Goal: Task Accomplishment & Management: Use online tool/utility

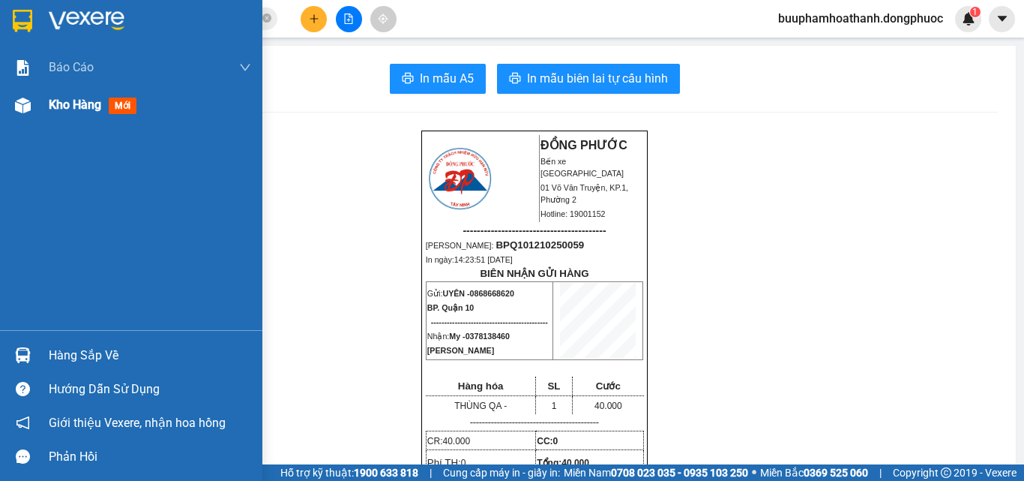
click at [53, 105] on span "Kho hàng" at bounding box center [75, 104] width 52 height 14
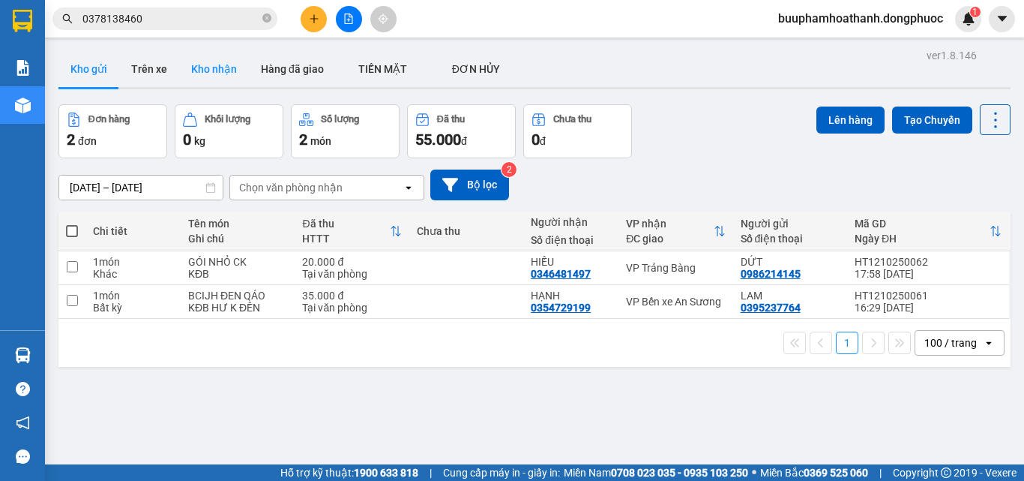
click at [217, 58] on button "Kho nhận" at bounding box center [214, 69] width 70 height 36
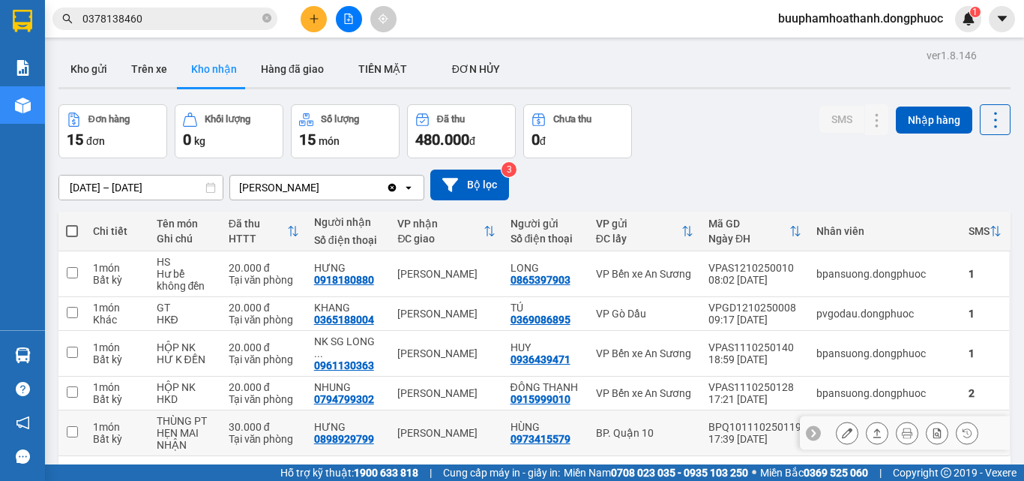
scroll to position [69, 0]
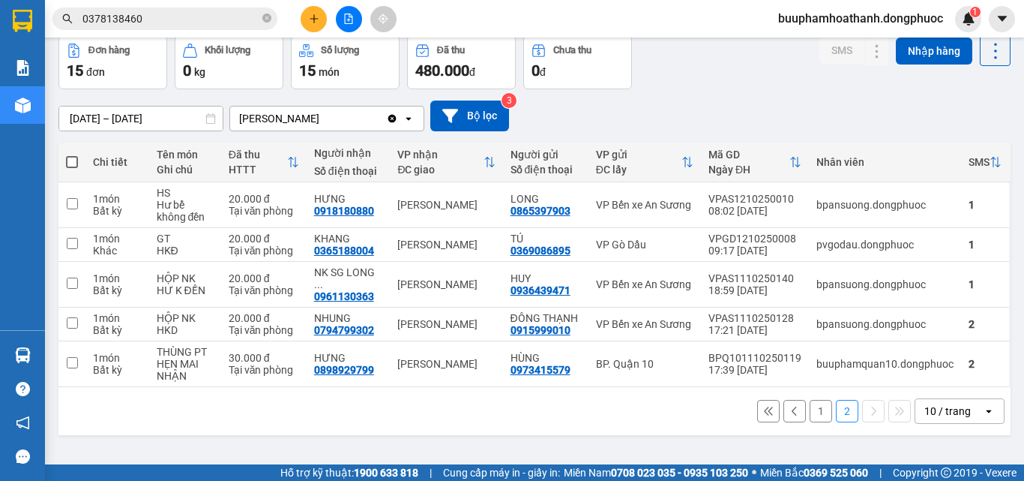
click at [810, 404] on button "1" at bounding box center [821, 411] width 22 height 22
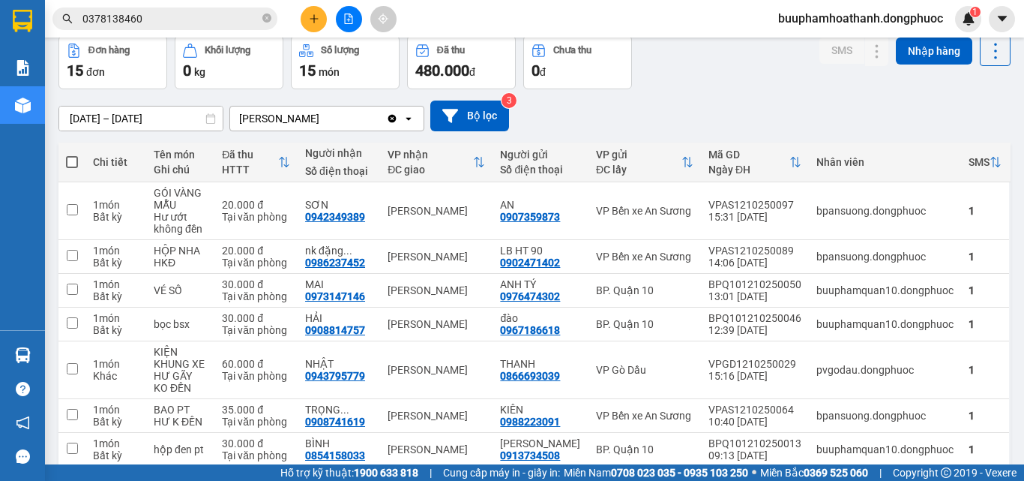
scroll to position [270, 0]
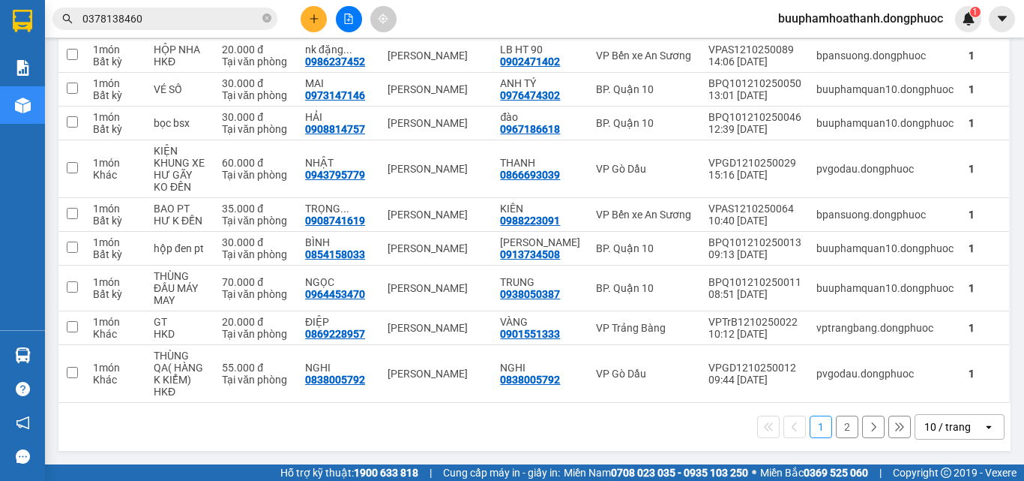
click at [216, 17] on input "0378138460" at bounding box center [170, 18] width 177 height 16
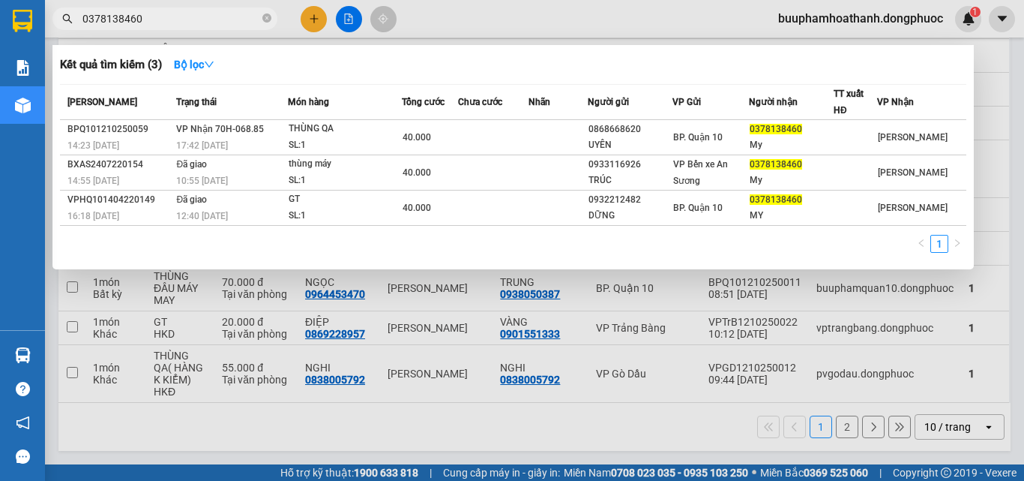
click at [216, 17] on input "0378138460" at bounding box center [170, 18] width 177 height 16
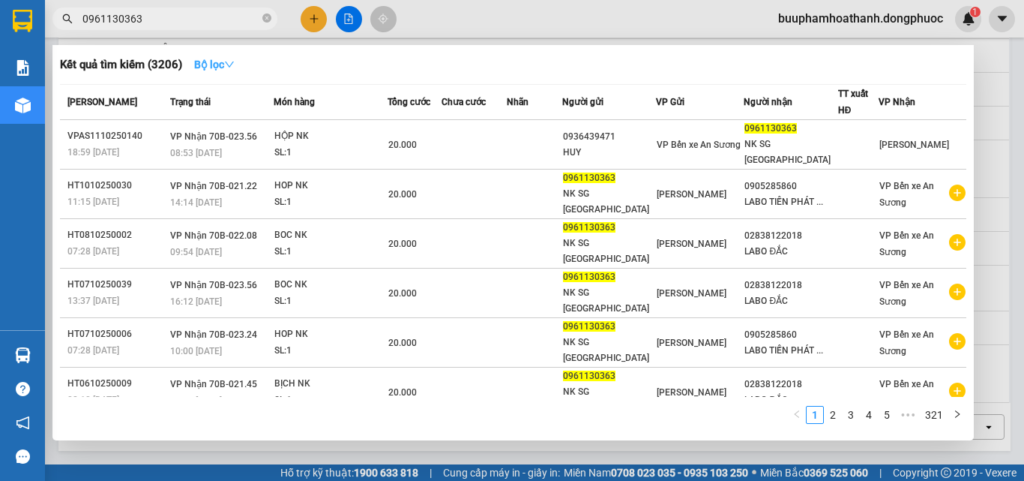
type input "0961130363"
click at [200, 58] on strong "Bộ lọc" at bounding box center [214, 64] width 40 height 12
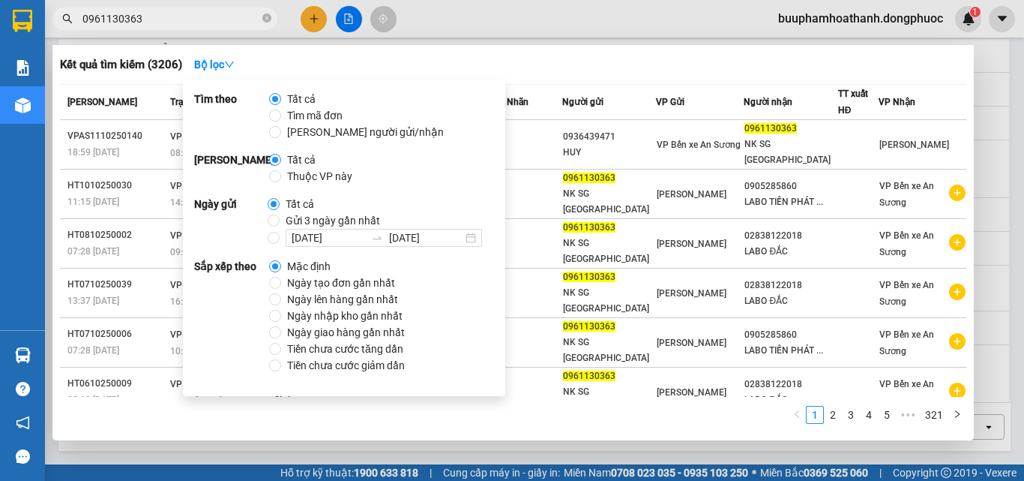
click at [309, 174] on span "Thuộc VP này" at bounding box center [319, 176] width 77 height 16
click at [281, 174] on input "Thuộc VP này" at bounding box center [275, 176] width 12 height 12
radio input "true"
radio input "false"
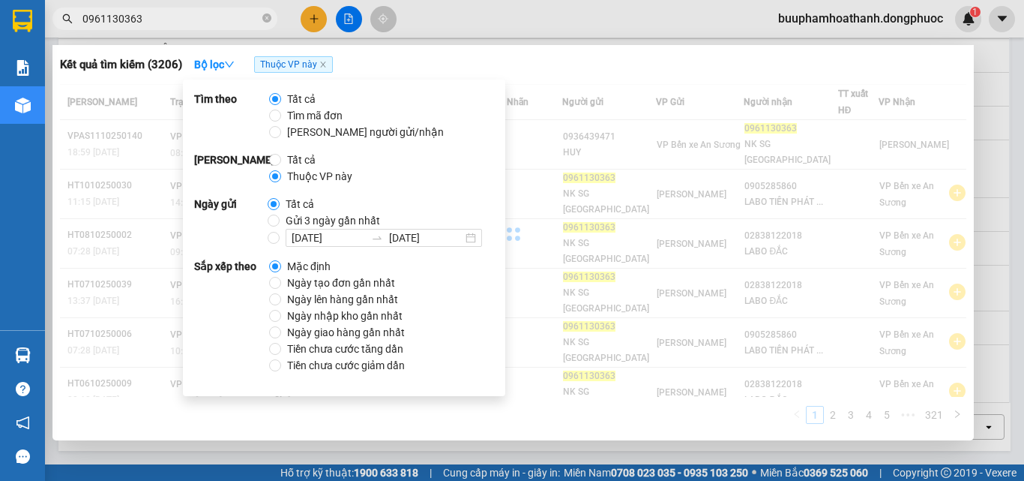
click at [311, 221] on span "Gửi 3 ngày gần nhất" at bounding box center [333, 220] width 106 height 16
click at [280, 221] on input "Gửi 3 ngày gần nhất" at bounding box center [274, 220] width 12 height 12
radio input "true"
radio input "false"
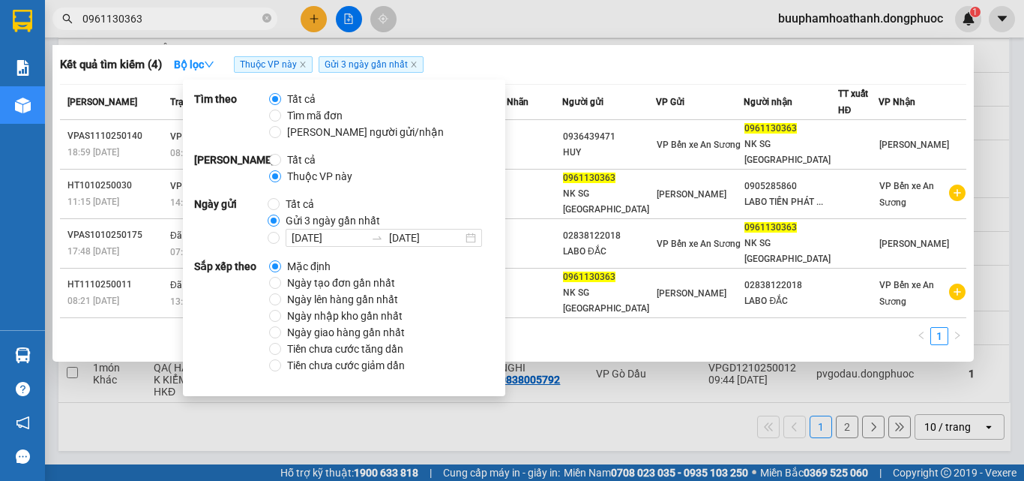
click at [677, 75] on div "Kết quả tìm kiếm ( 4 ) Bộ lọc Thuộc VP này Gửi 3 ngày gần nhất" at bounding box center [513, 64] width 906 height 24
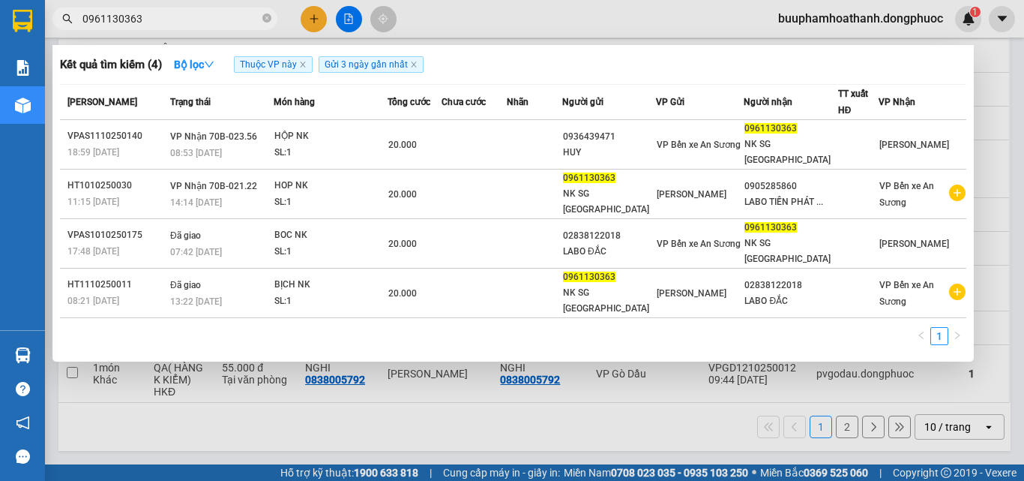
click at [352, 409] on div at bounding box center [512, 240] width 1024 height 481
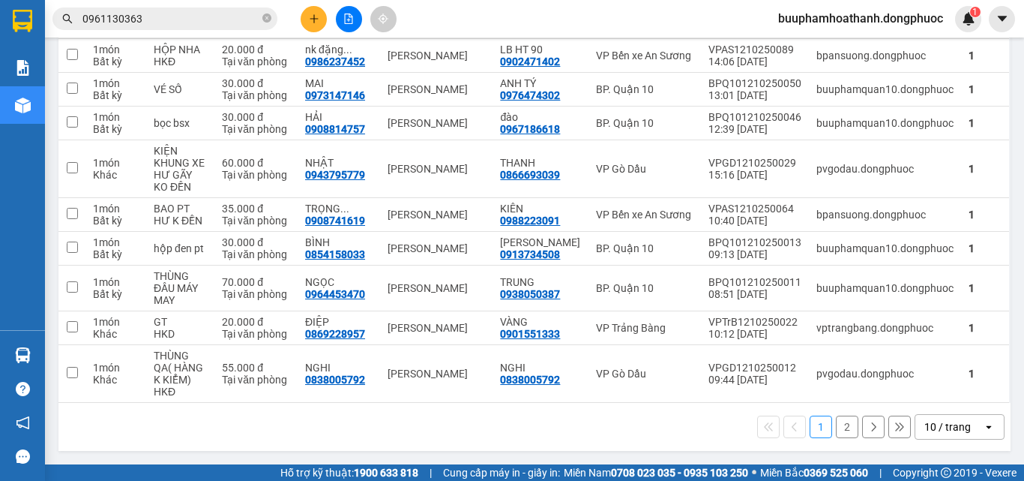
scroll to position [0, 0]
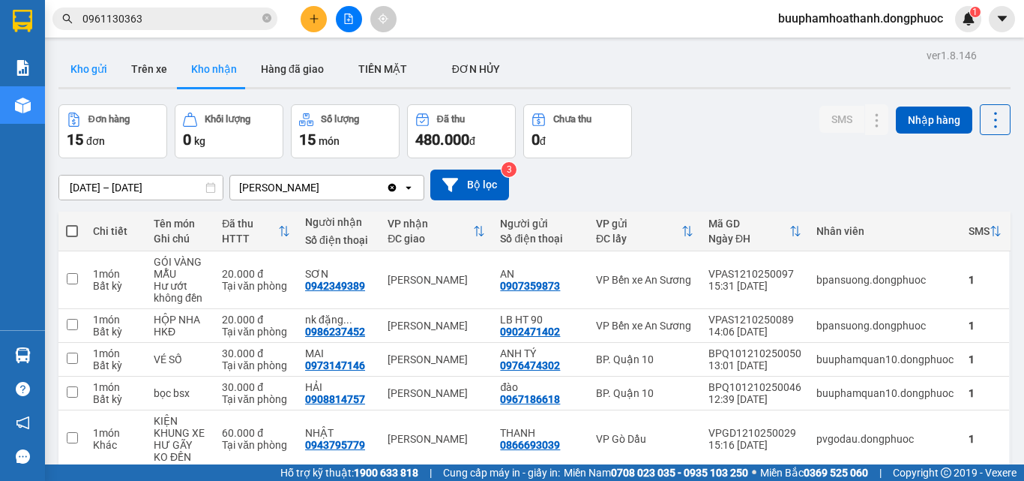
click at [94, 75] on button "Kho gửi" at bounding box center [88, 69] width 61 height 36
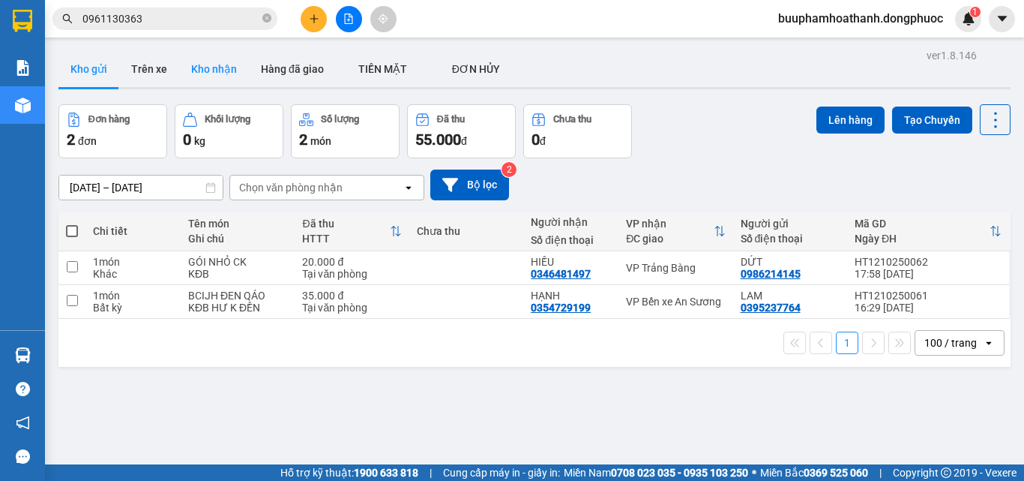
click at [208, 55] on button "Kho nhận" at bounding box center [214, 69] width 70 height 36
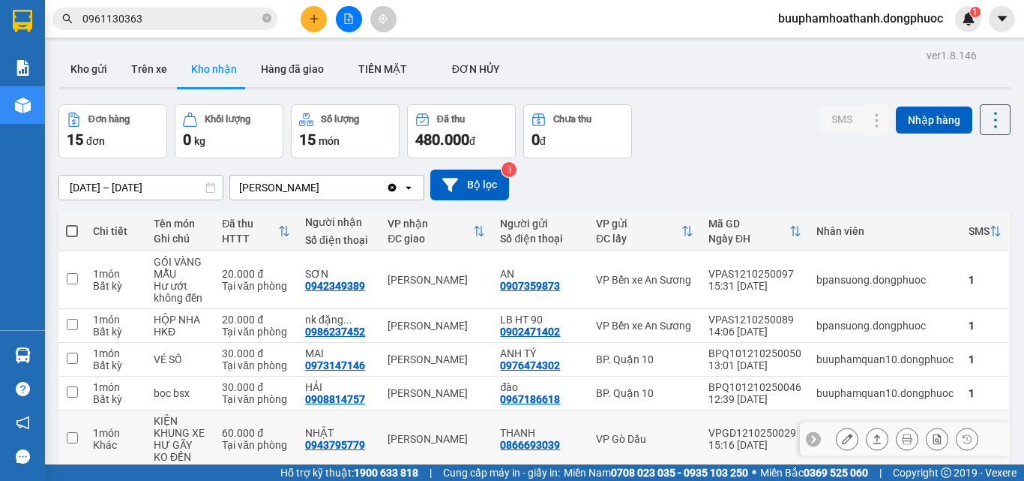
scroll to position [270, 0]
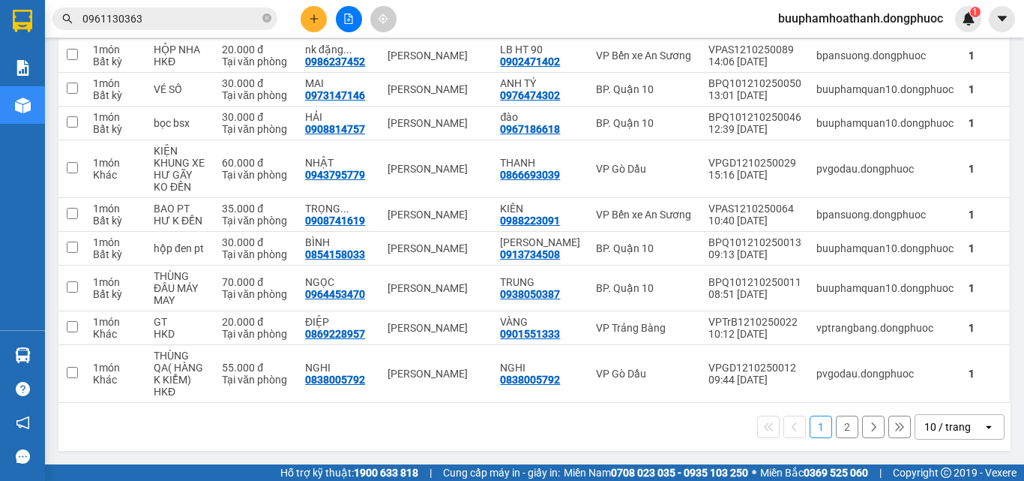
click at [475, 424] on div "1 2 10 / trang open" at bounding box center [534, 426] width 940 height 25
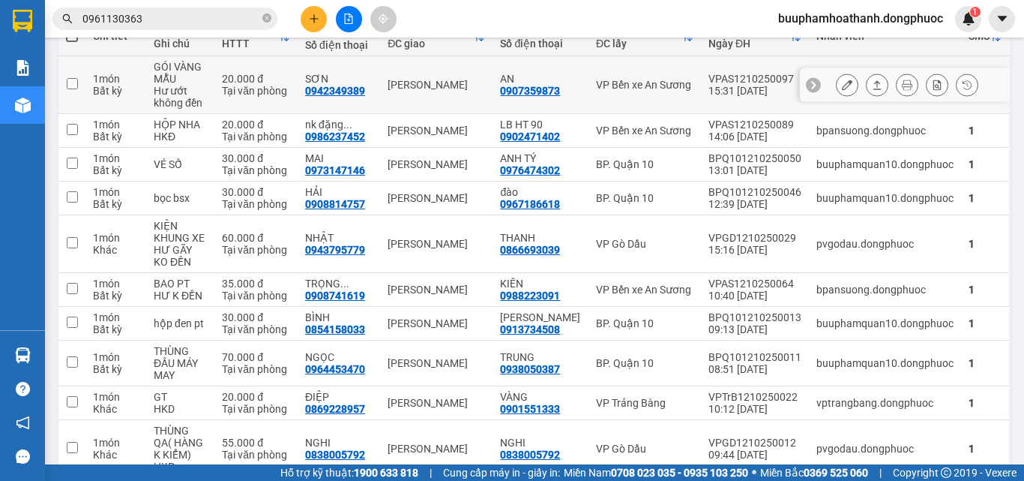
click at [483, 97] on td "[PERSON_NAME]" at bounding box center [436, 85] width 112 height 58
checkbox input "true"
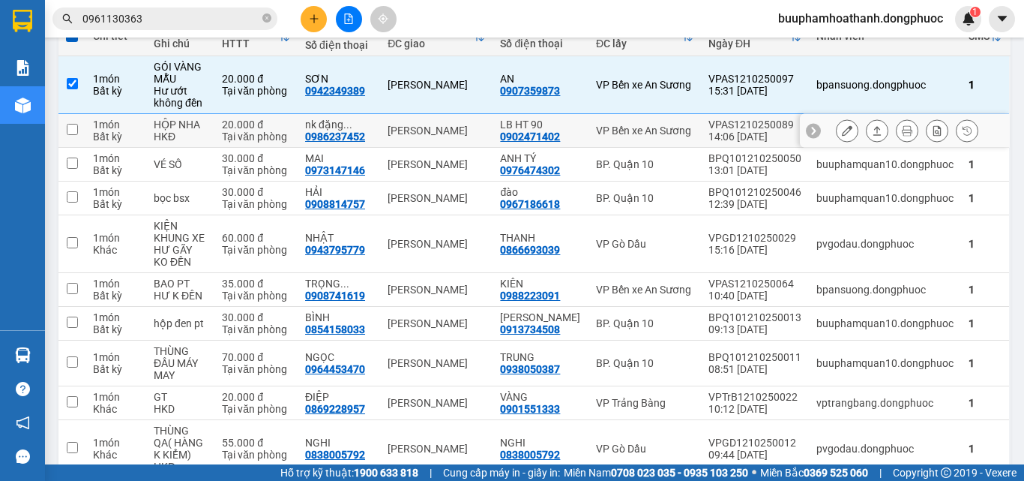
click at [487, 145] on td "[PERSON_NAME]" at bounding box center [436, 131] width 112 height 34
checkbox input "true"
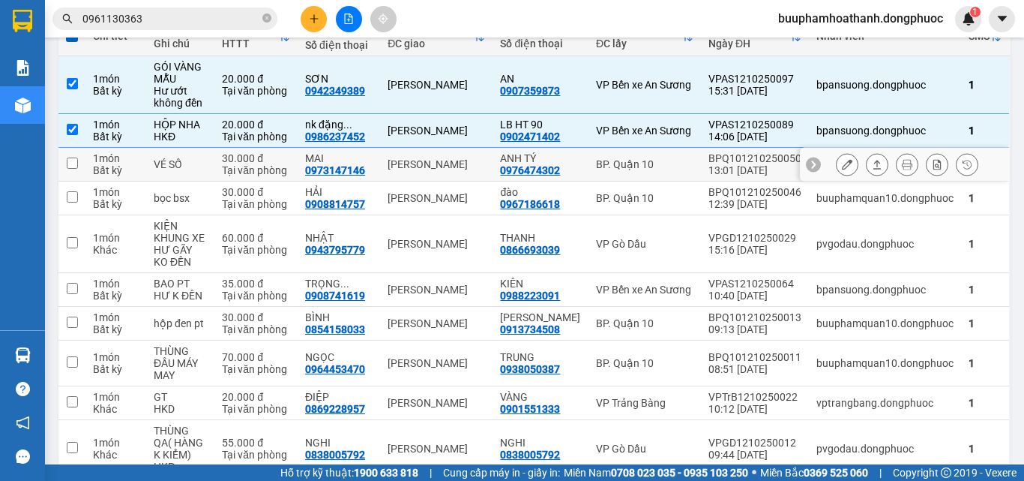
click at [472, 178] on td "[PERSON_NAME]" at bounding box center [436, 165] width 112 height 34
checkbox input "true"
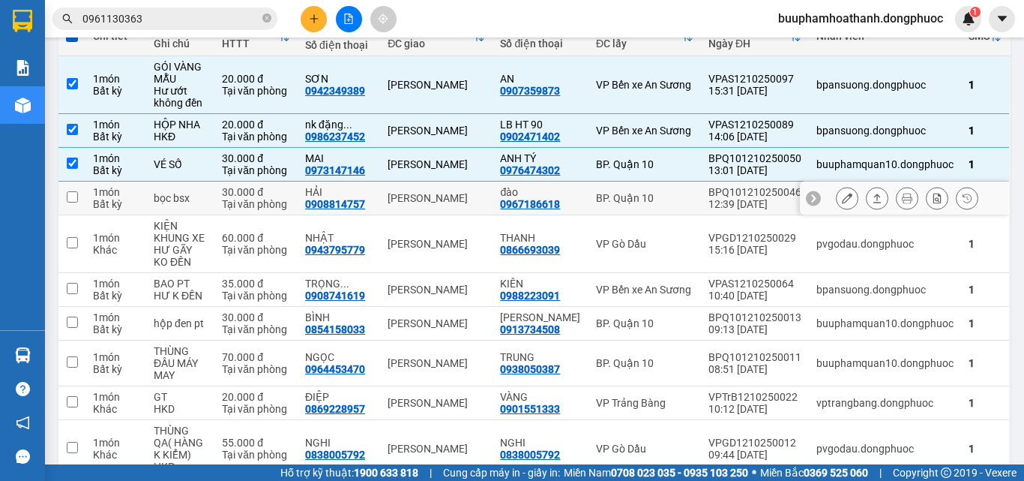
click at [482, 201] on div "[PERSON_NAME]" at bounding box center [436, 198] width 97 height 12
checkbox input "true"
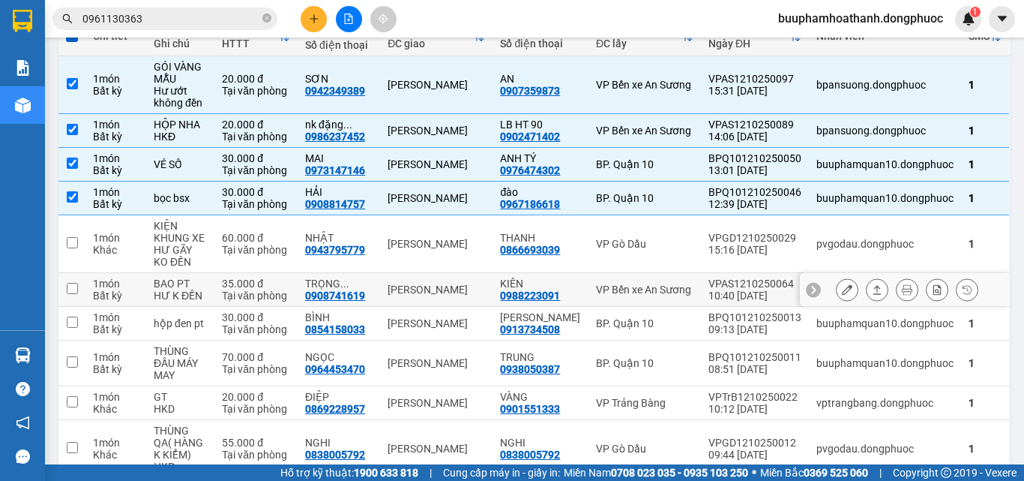
scroll to position [270, 0]
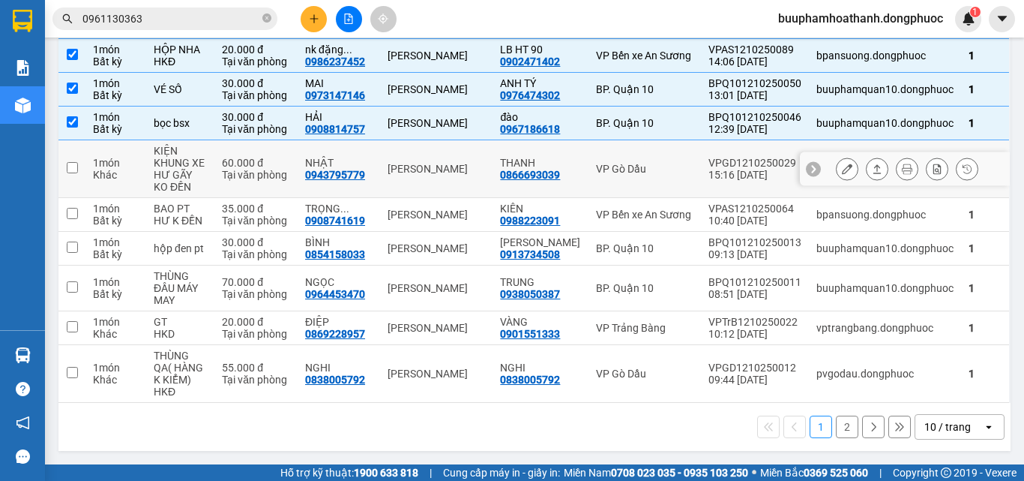
click at [476, 175] on td "[PERSON_NAME]" at bounding box center [436, 169] width 112 height 58
checkbox input "true"
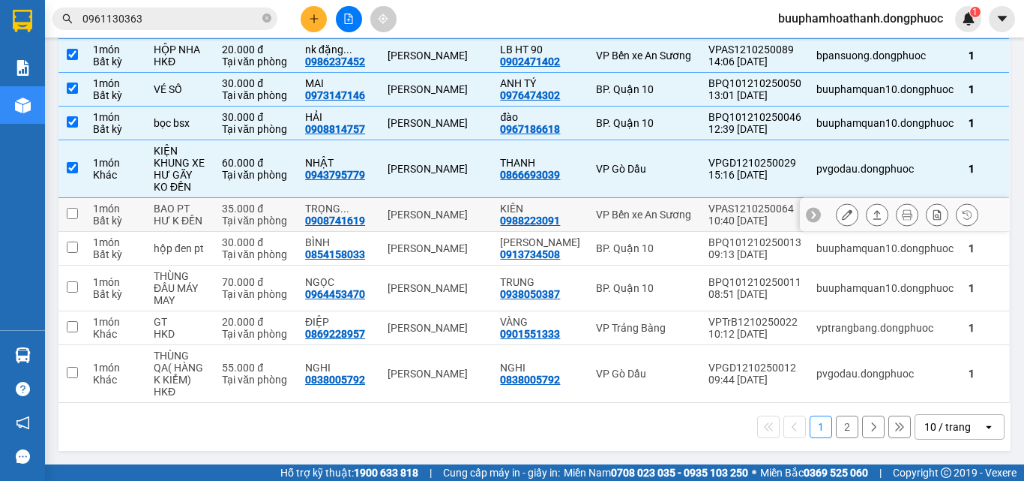
click at [466, 224] on td "[PERSON_NAME]" at bounding box center [436, 215] width 112 height 34
checkbox input "true"
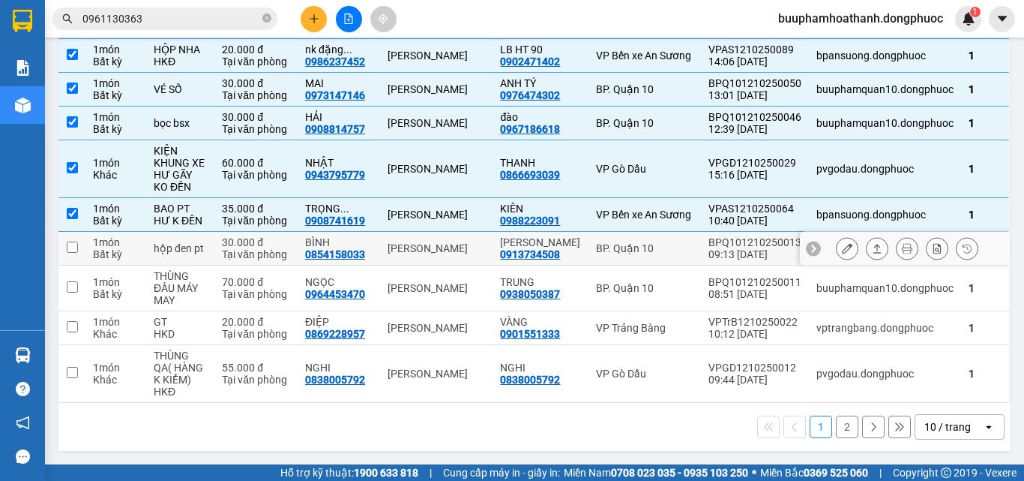
click at [445, 253] on div "[PERSON_NAME]" at bounding box center [436, 248] width 97 height 12
checkbox input "true"
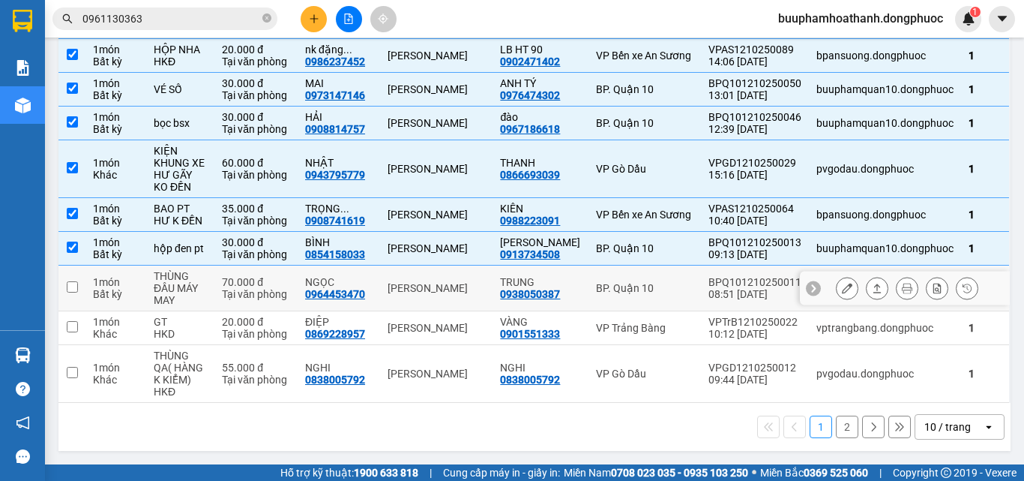
click at [438, 301] on td "[PERSON_NAME]" at bounding box center [436, 288] width 112 height 46
checkbox input "true"
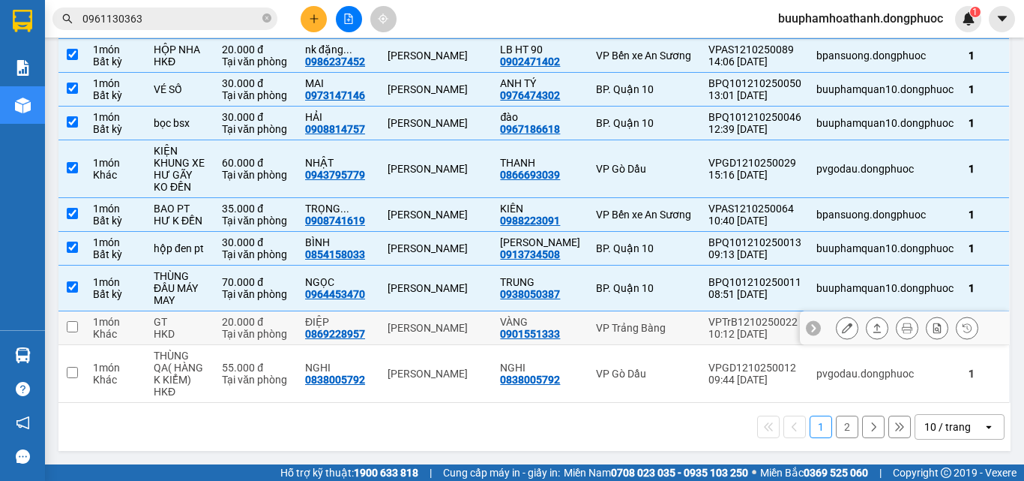
click at [460, 324] on div "[PERSON_NAME]" at bounding box center [436, 328] width 97 height 12
checkbox input "true"
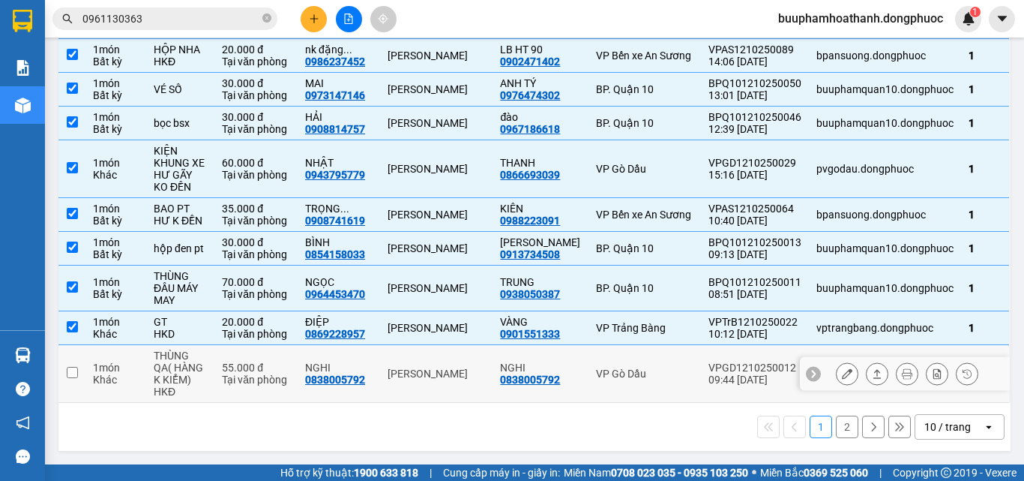
click at [470, 376] on div "[PERSON_NAME]" at bounding box center [436, 373] width 97 height 12
checkbox input "true"
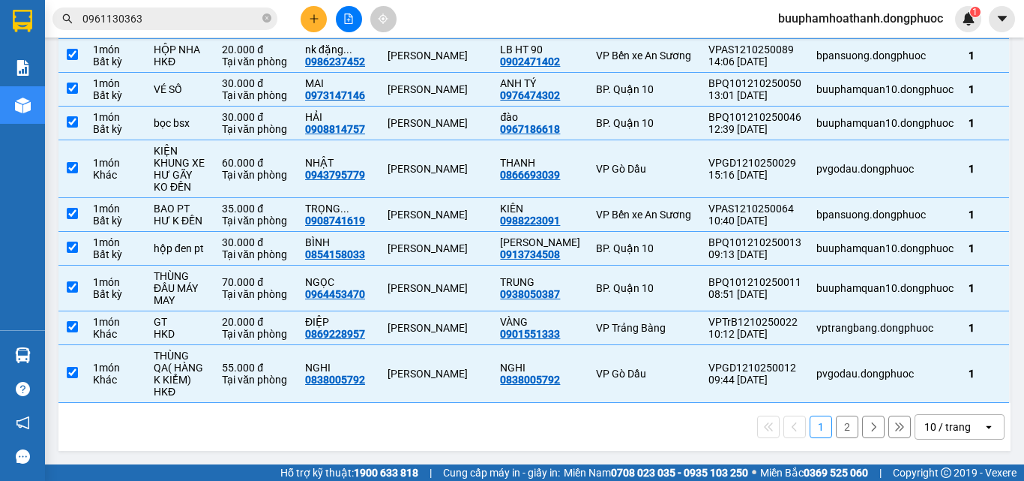
click at [836, 429] on button "2" at bounding box center [847, 426] width 22 height 22
checkbox input "false"
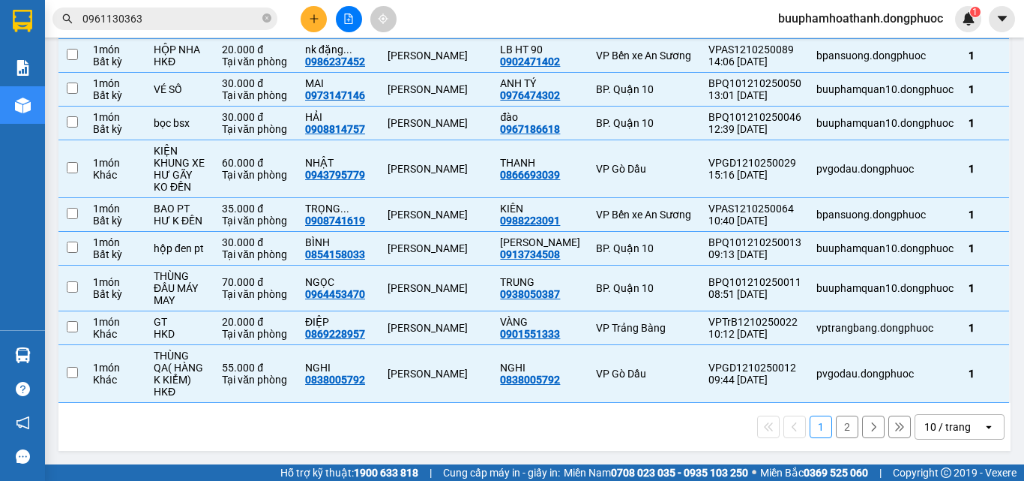
checkbox input "false"
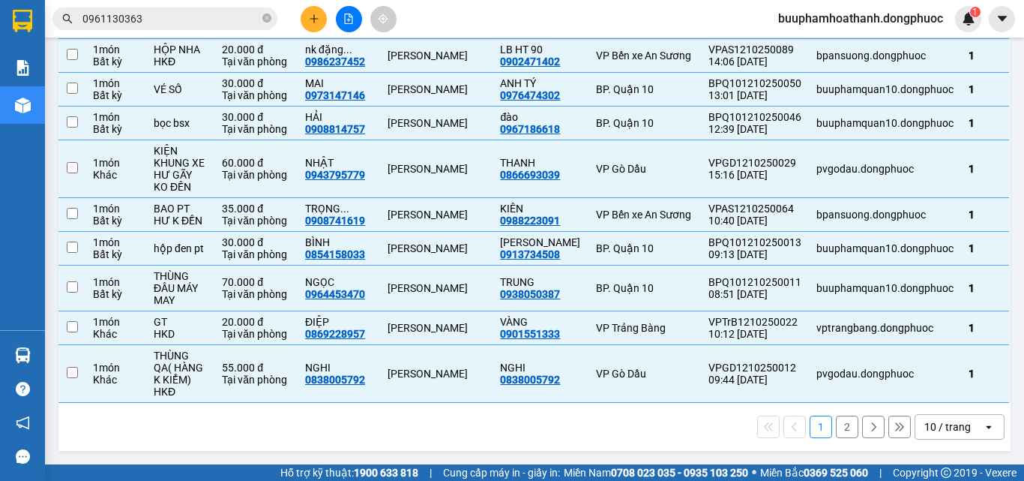
checkbox input "false"
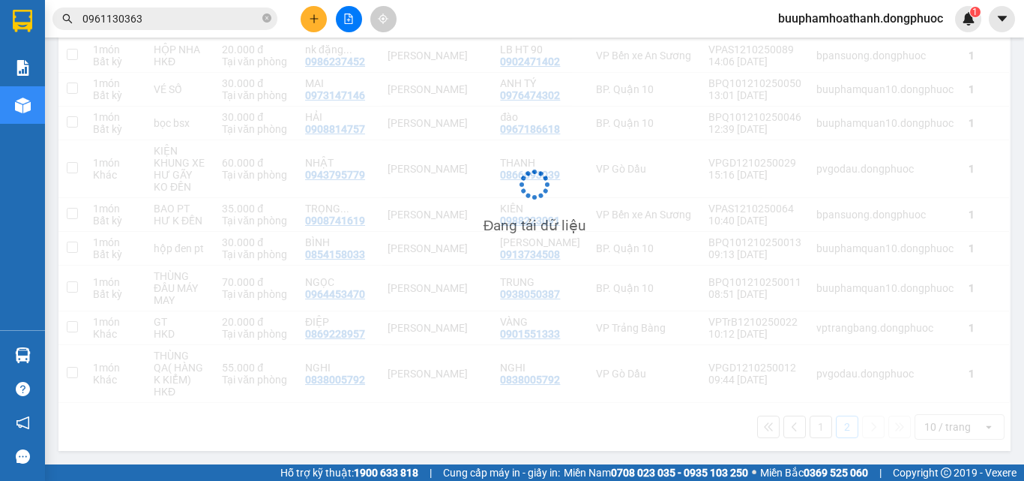
scroll to position [69, 0]
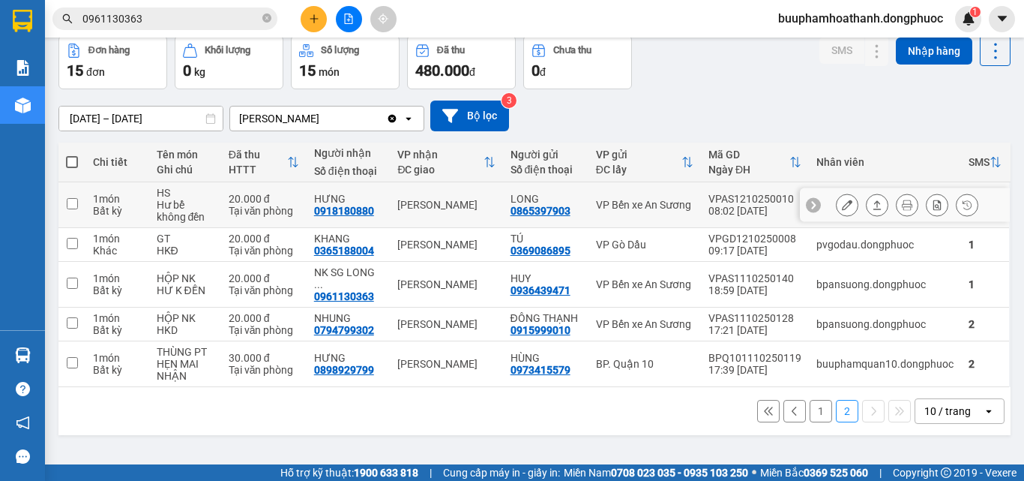
click at [476, 202] on div "[PERSON_NAME]" at bounding box center [445, 205] width 97 height 12
checkbox input "true"
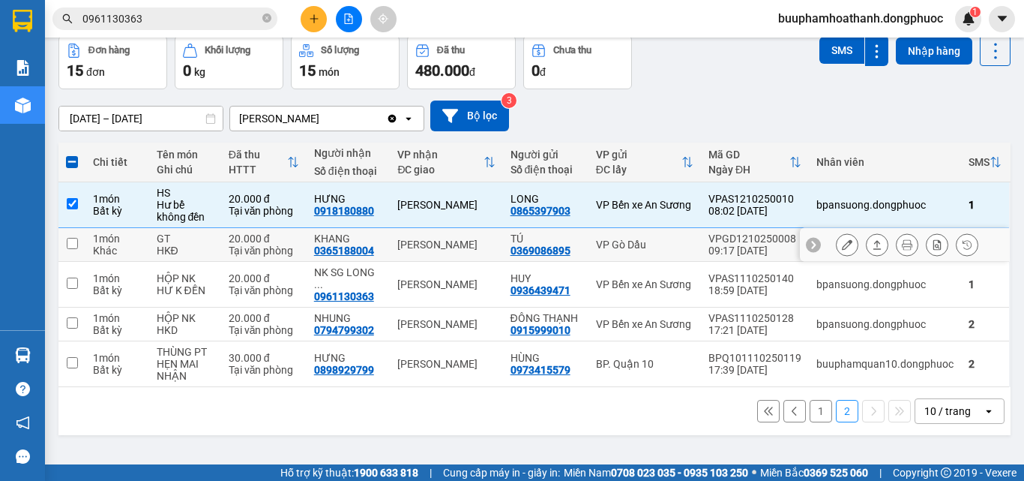
click at [484, 243] on div "[PERSON_NAME]" at bounding box center [445, 244] width 97 height 12
checkbox input "true"
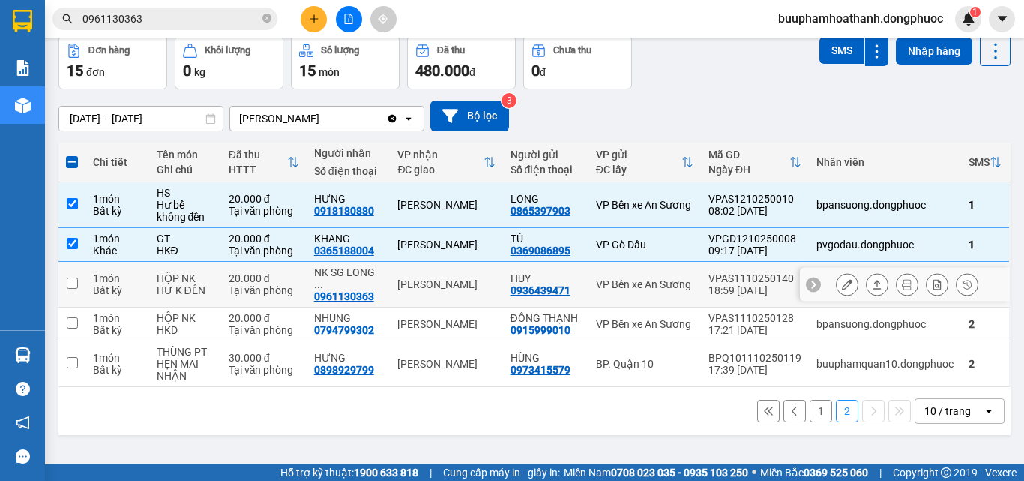
click at [485, 285] on td "[PERSON_NAME]" at bounding box center [446, 285] width 112 height 46
checkbox input "true"
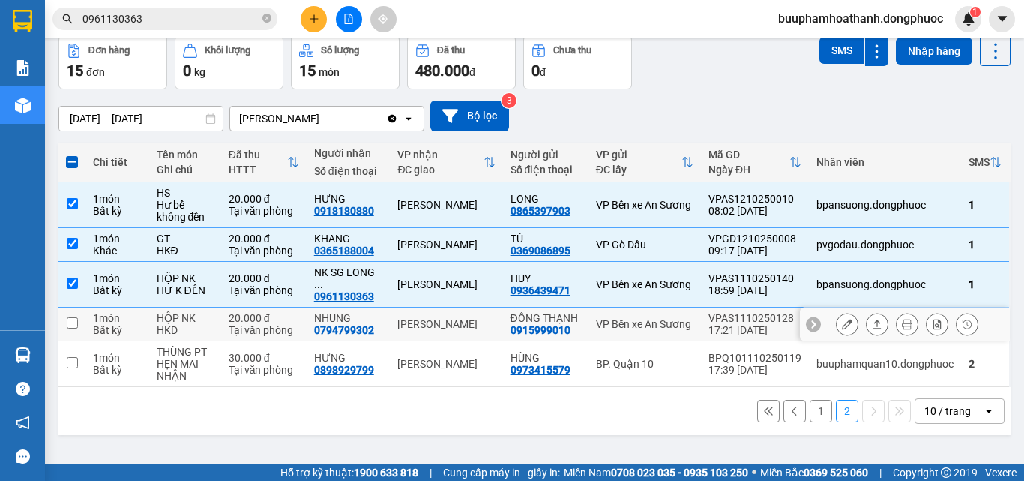
click at [477, 318] on div "[PERSON_NAME]" at bounding box center [445, 324] width 97 height 12
checkbox input "true"
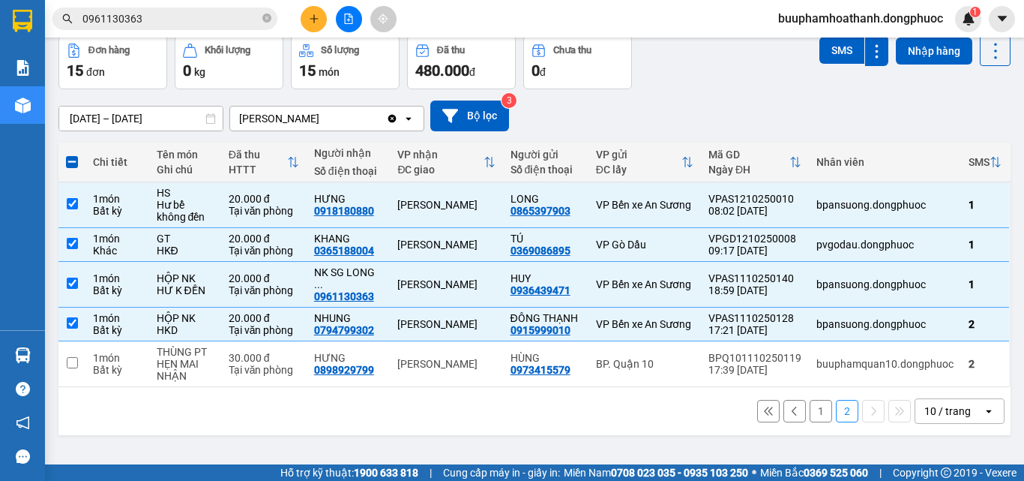
click at [434, 403] on div "1 2 10 / trang open" at bounding box center [534, 410] width 940 height 25
